Goal: Register for event/course

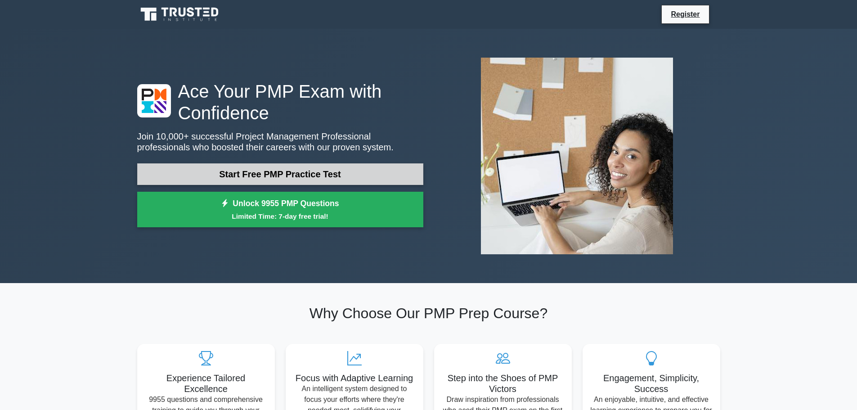
click at [301, 172] on link "Start Free PMP Practice Test" at bounding box center [280, 174] width 286 height 22
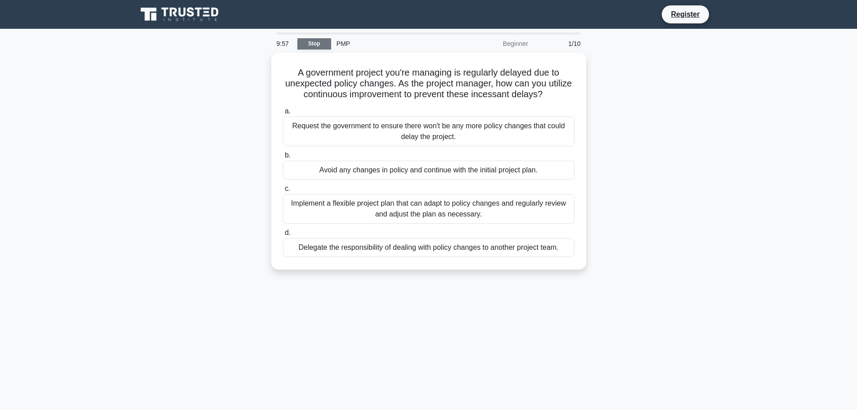
click at [318, 43] on link "Stop" at bounding box center [314, 43] width 34 height 11
